Goal: Information Seeking & Learning: Learn about a topic

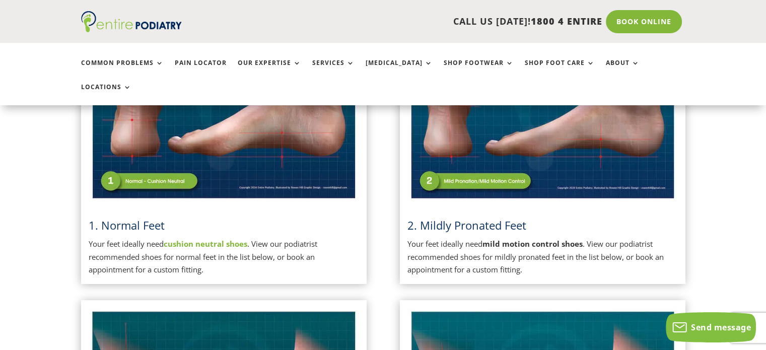
scroll to position [331, 0]
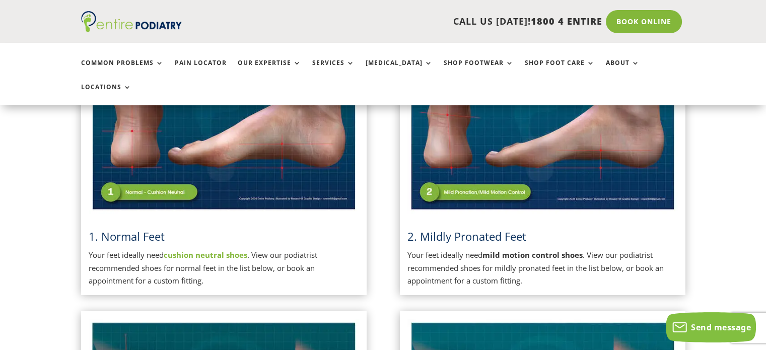
click at [229, 151] on img at bounding box center [224, 118] width 271 height 191
click at [514, 128] on img at bounding box center [543, 118] width 271 height 191
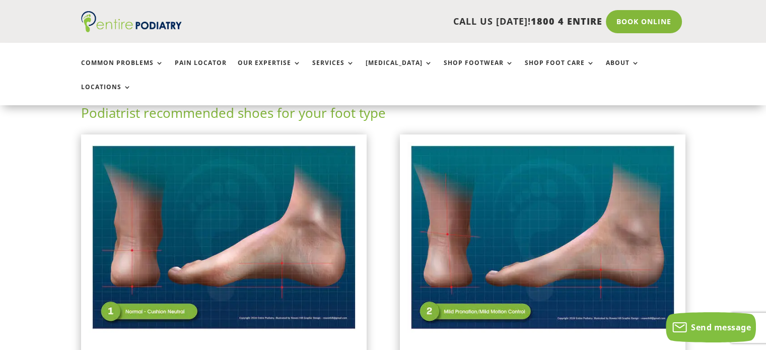
scroll to position [211, 0]
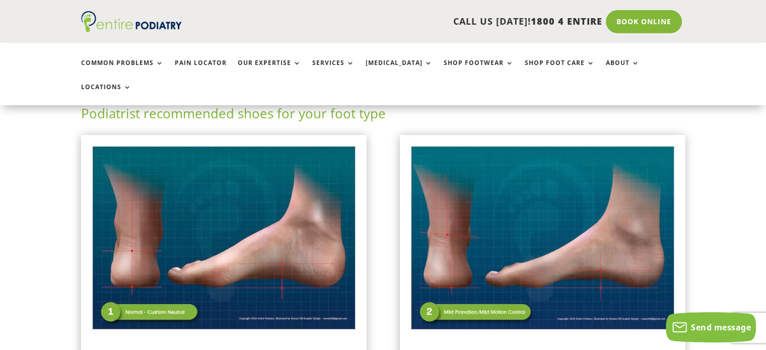
click at [556, 202] on img at bounding box center [543, 238] width 271 height 191
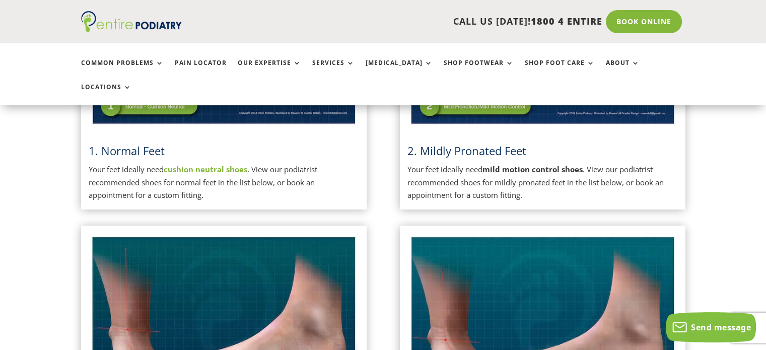
scroll to position [416, 0]
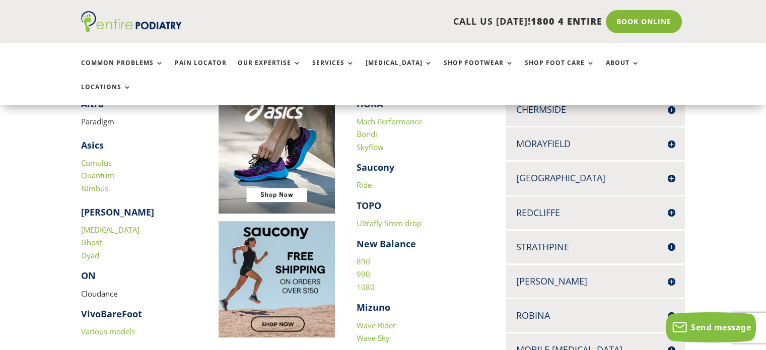
scroll to position [377, 0]
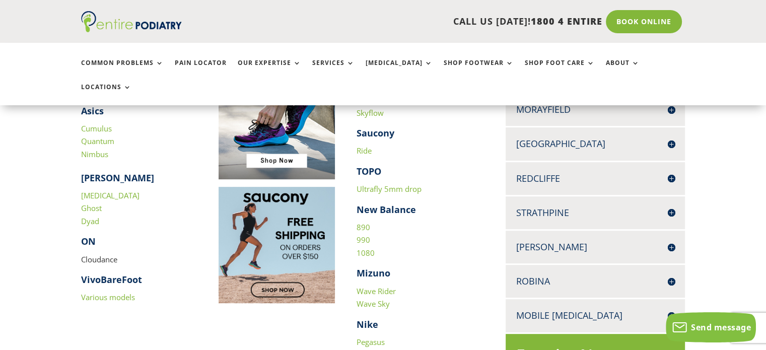
click at [366, 248] on link "1080" at bounding box center [366, 253] width 18 height 10
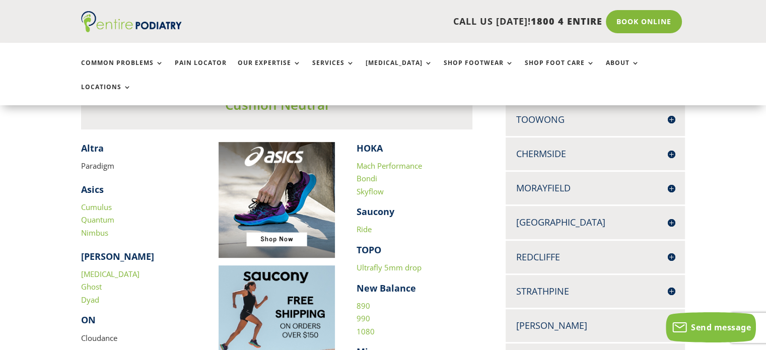
scroll to position [298, 0]
click at [361, 225] on link "Ride" at bounding box center [364, 230] width 15 height 10
